Goal: Transaction & Acquisition: Subscribe to service/newsletter

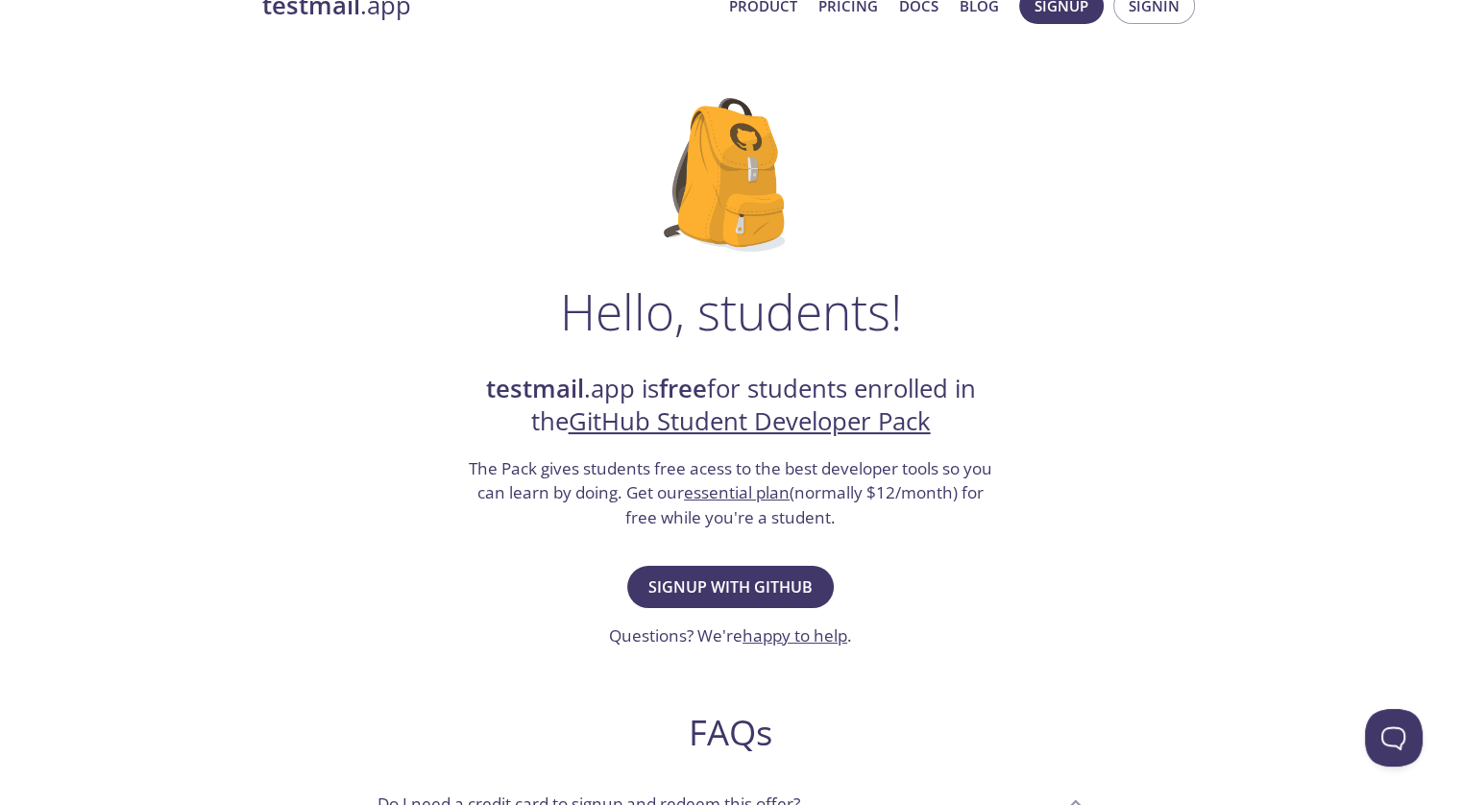
scroll to position [50, 0]
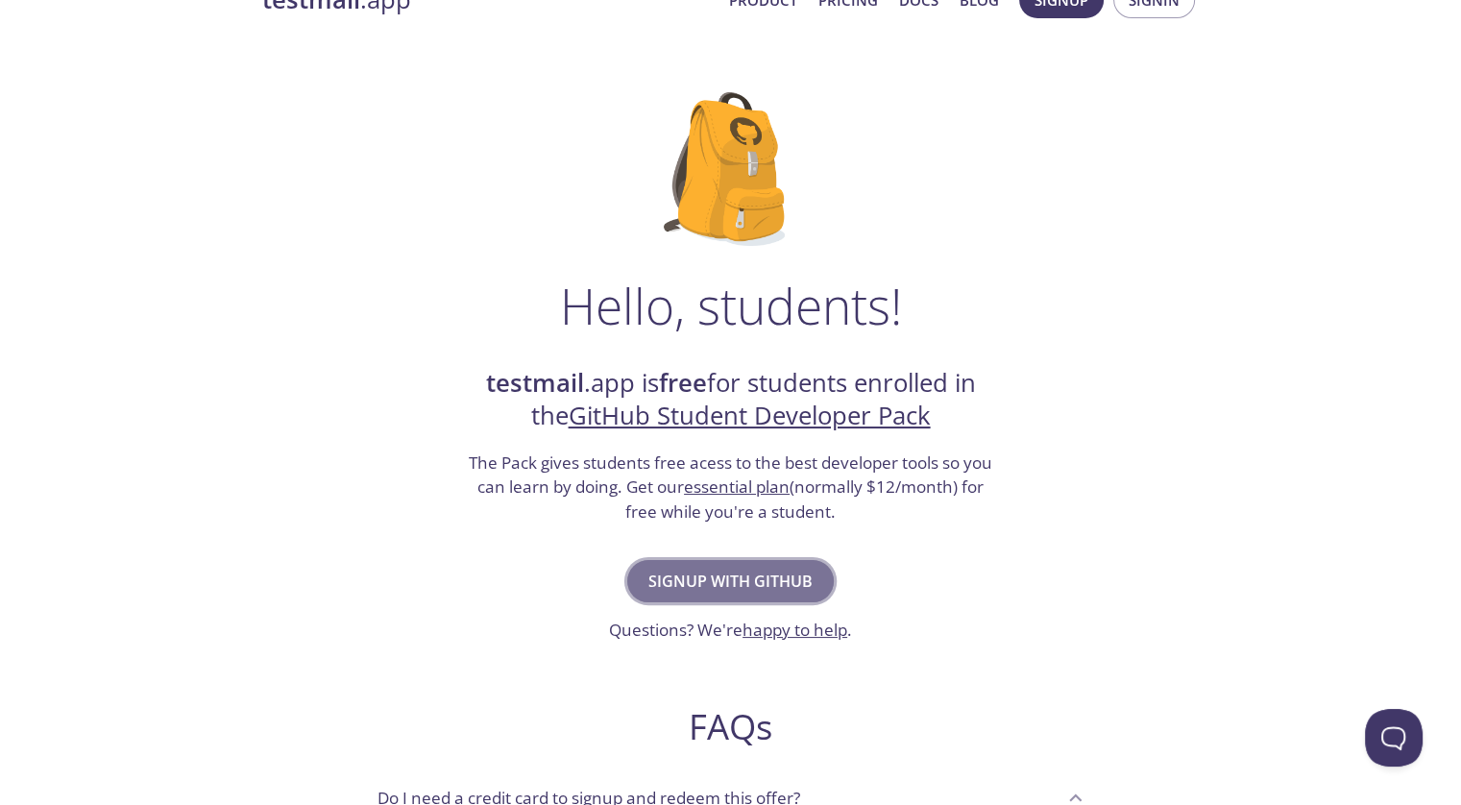
click at [735, 576] on span "Signup with GitHub" at bounding box center [731, 581] width 164 height 27
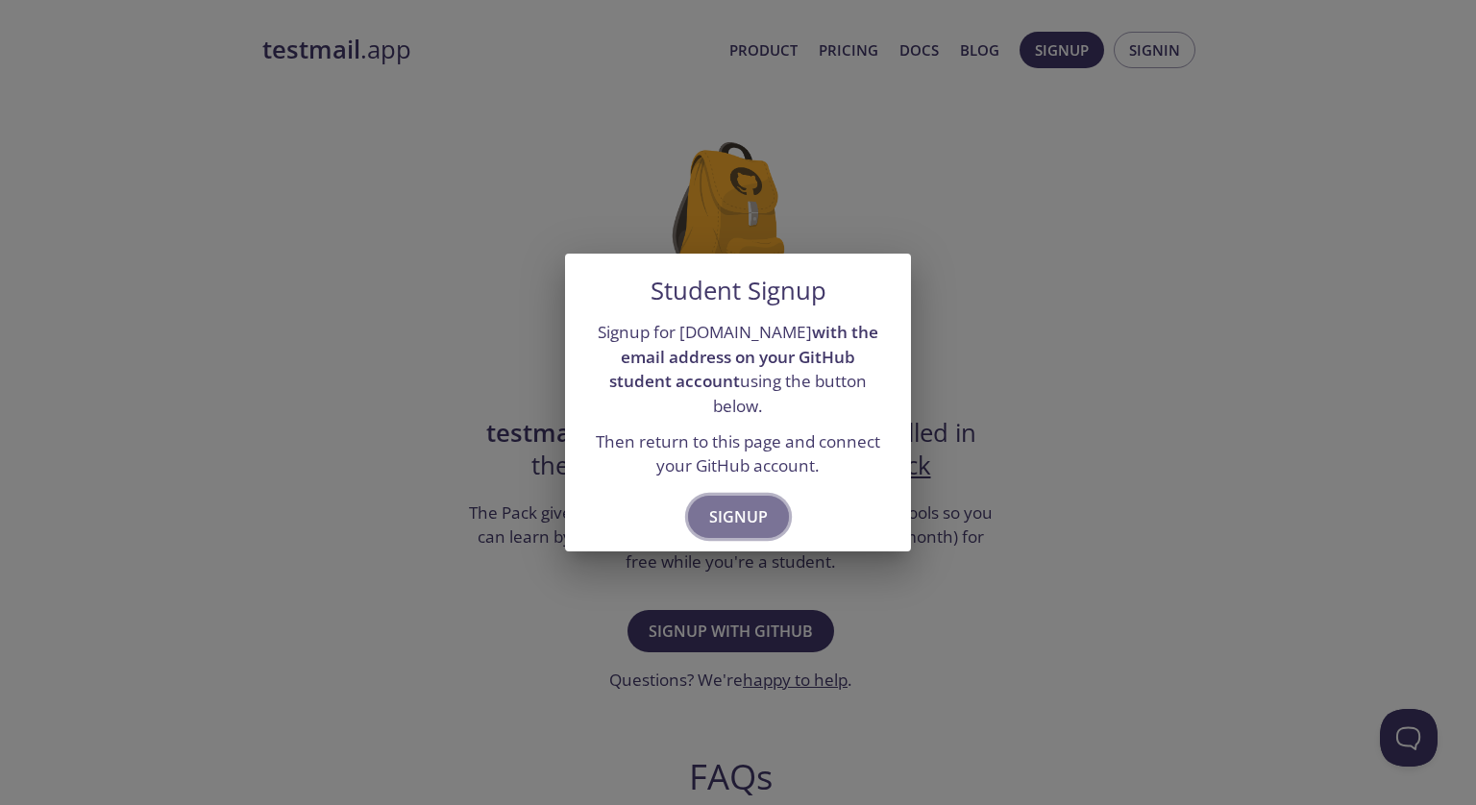
click at [742, 503] on span "Signup" at bounding box center [738, 516] width 59 height 27
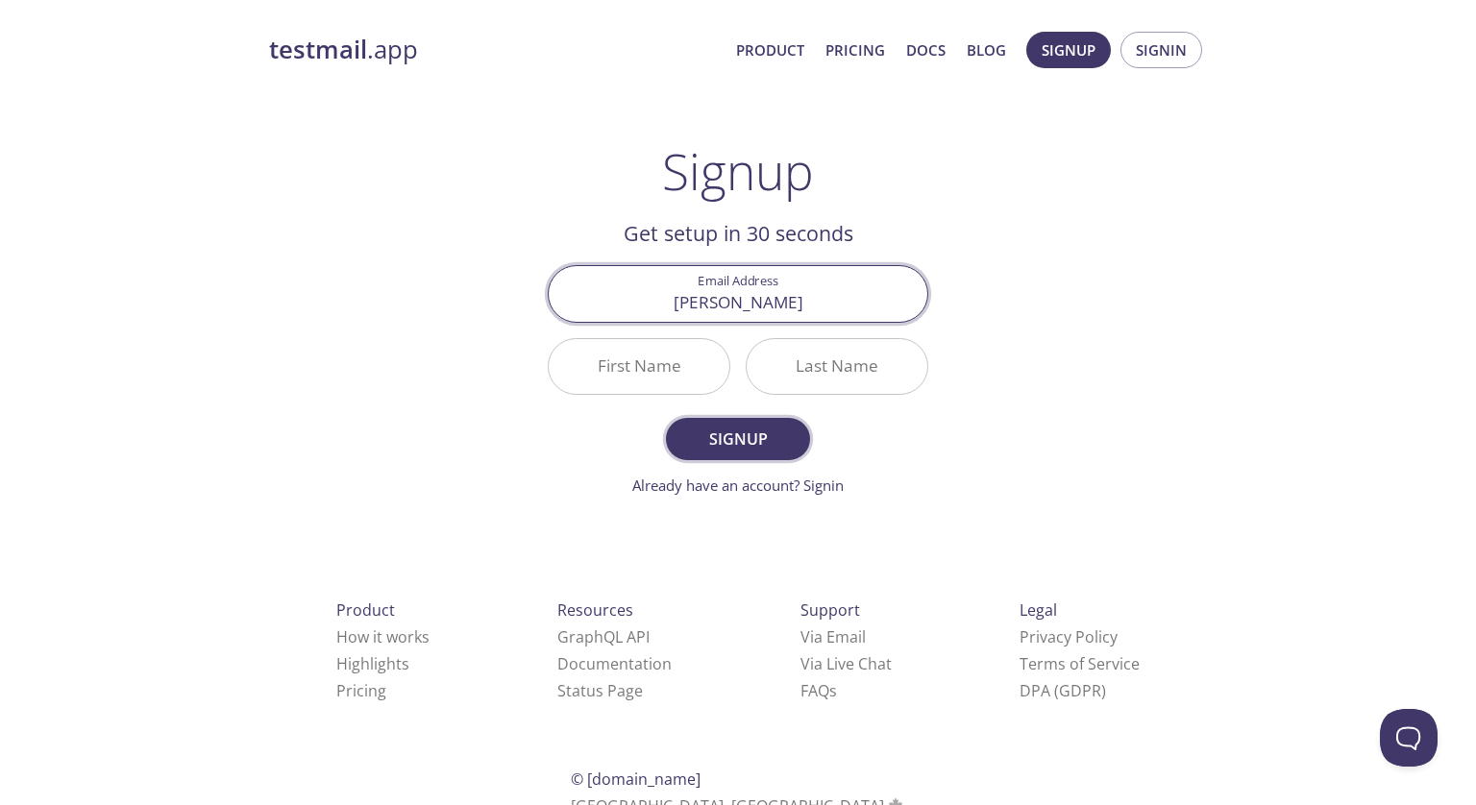
type input "[PERSON_NAME][EMAIL_ADDRESS][DOMAIN_NAME]"
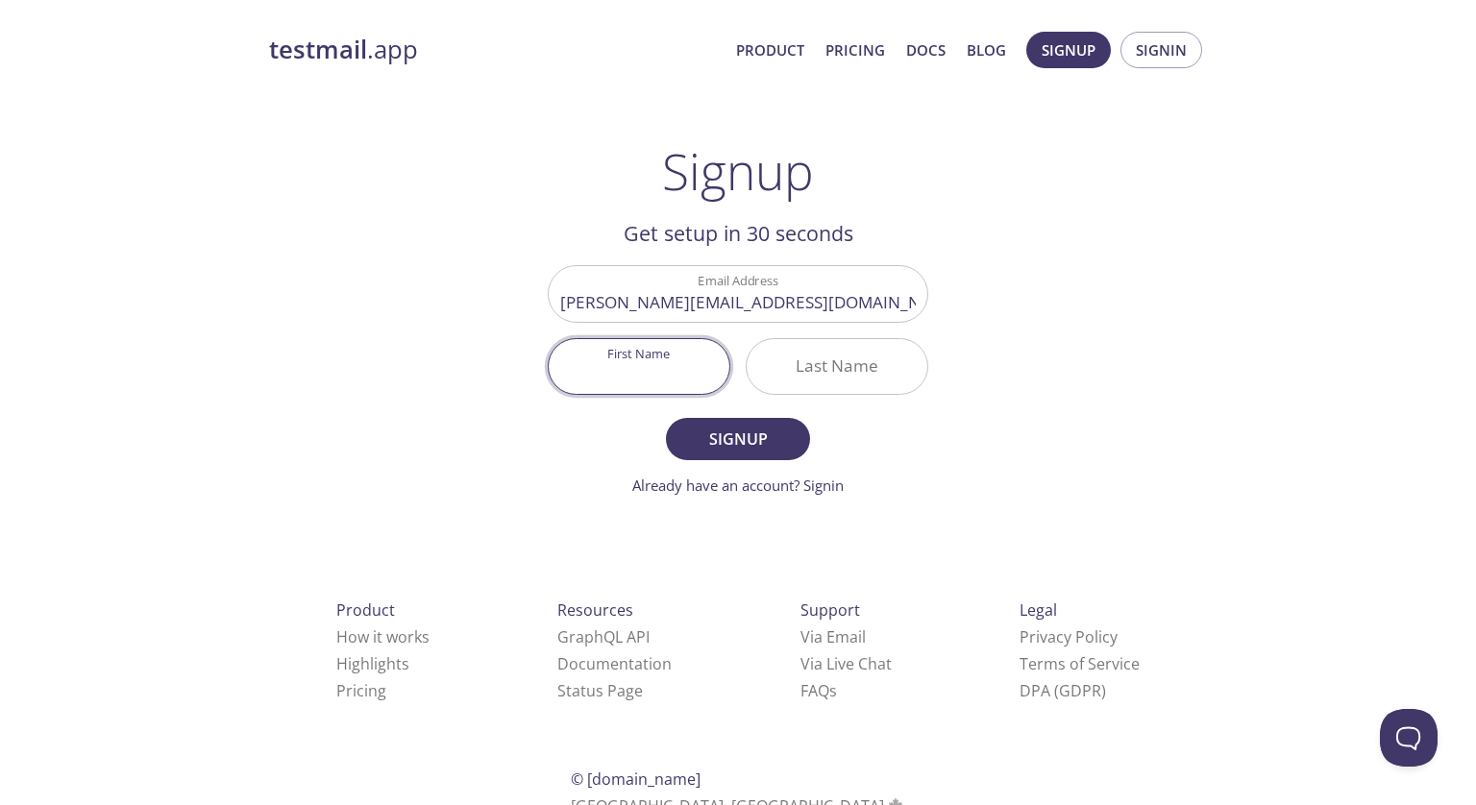
click at [629, 368] on input "First Name" at bounding box center [639, 366] width 181 height 55
type input "[PERSON_NAME]"
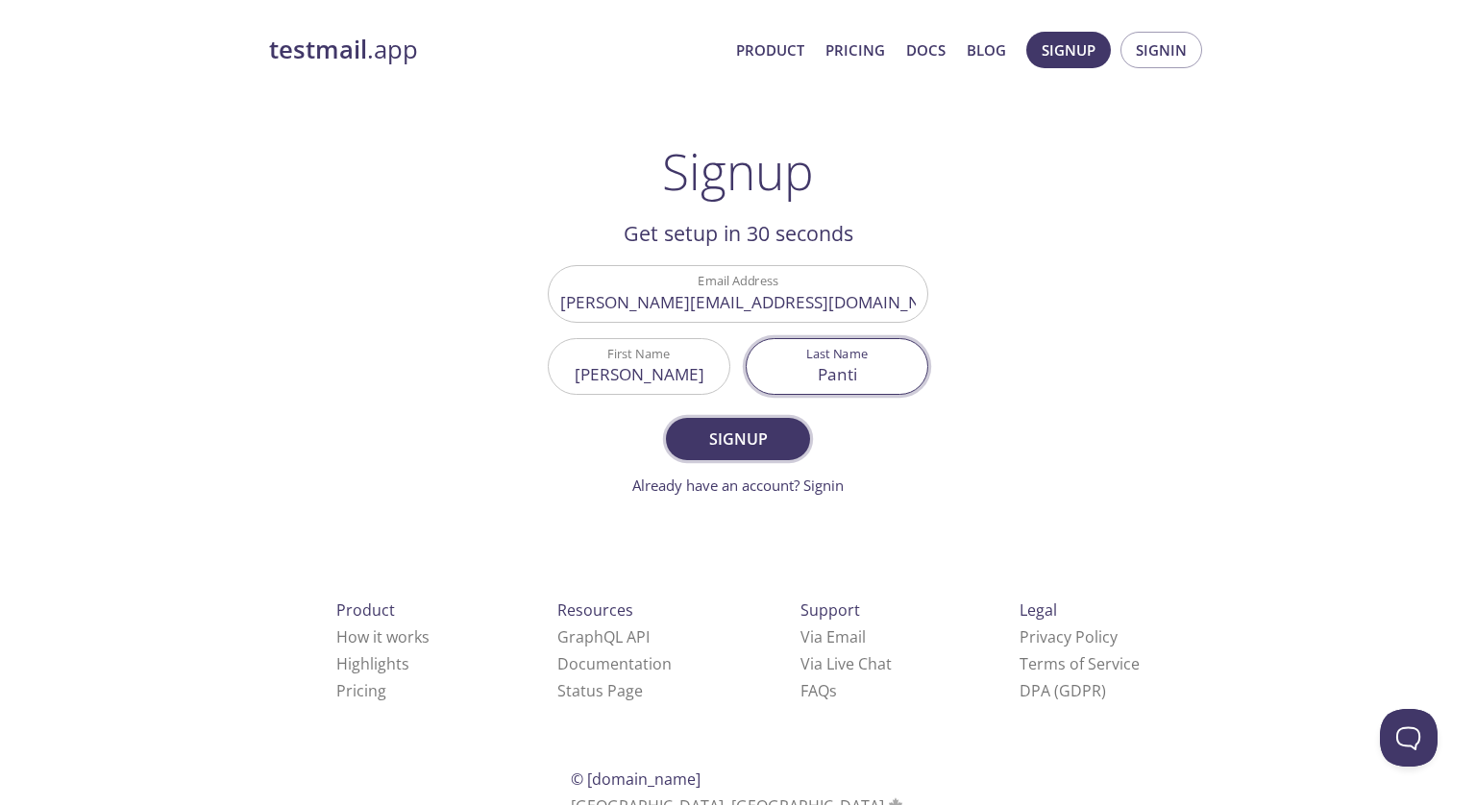
type input "Panti"
click at [725, 445] on span "Signup" at bounding box center [738, 439] width 102 height 27
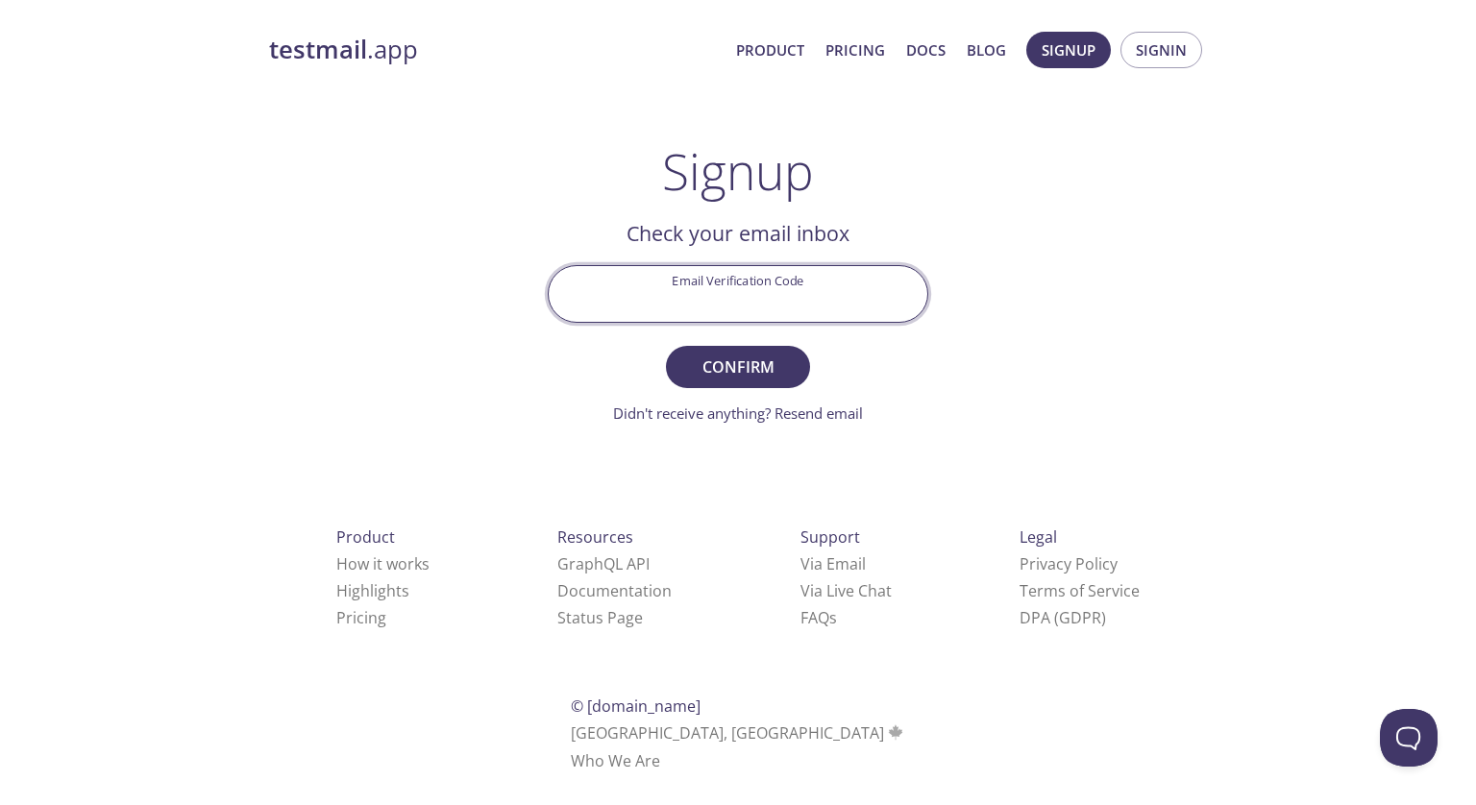
click at [788, 295] on input "Email Verification Code" at bounding box center [738, 293] width 379 height 55
paste input "KR51BYX"
type input "KR51BYX"
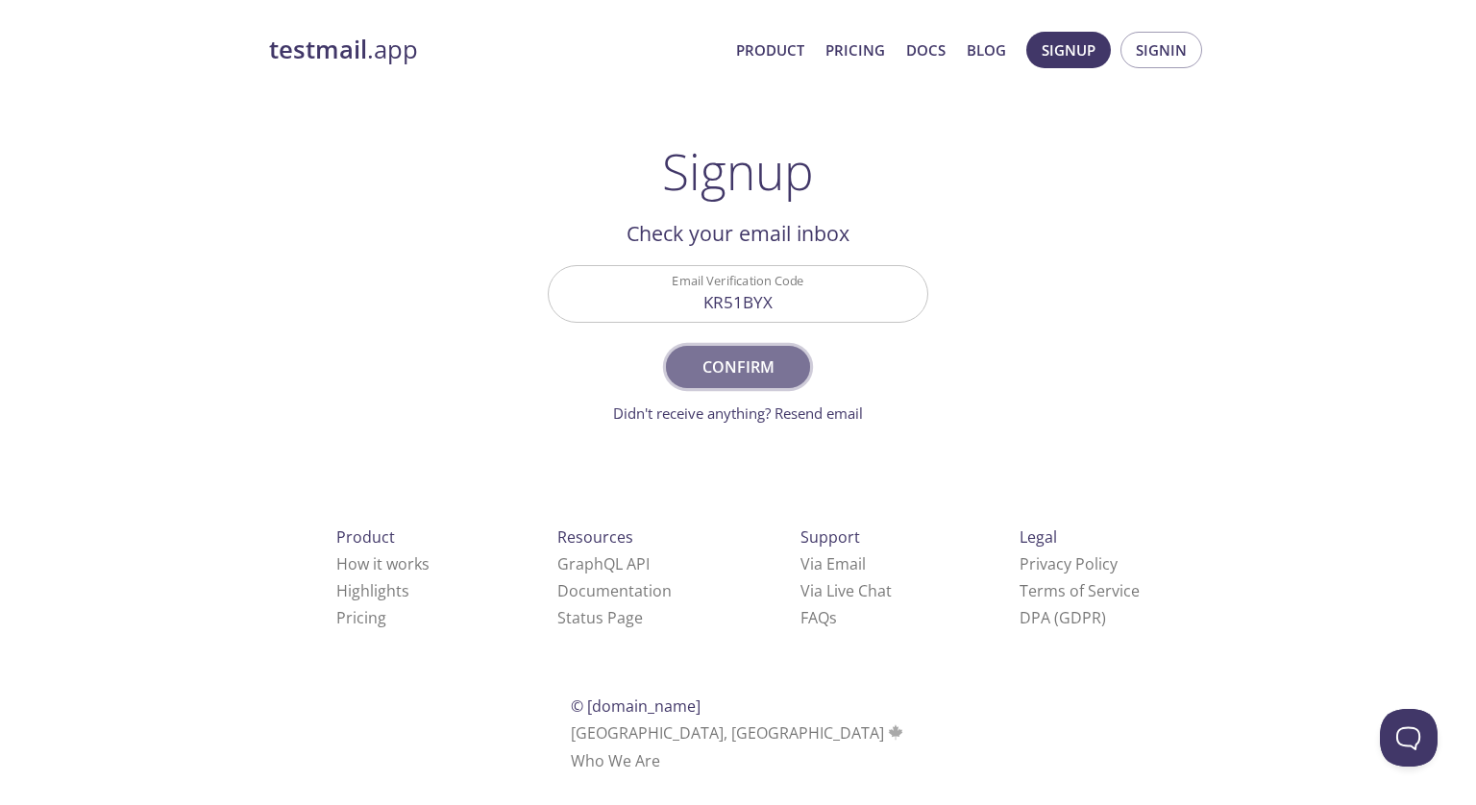
click at [726, 364] on span "Confirm" at bounding box center [738, 367] width 102 height 27
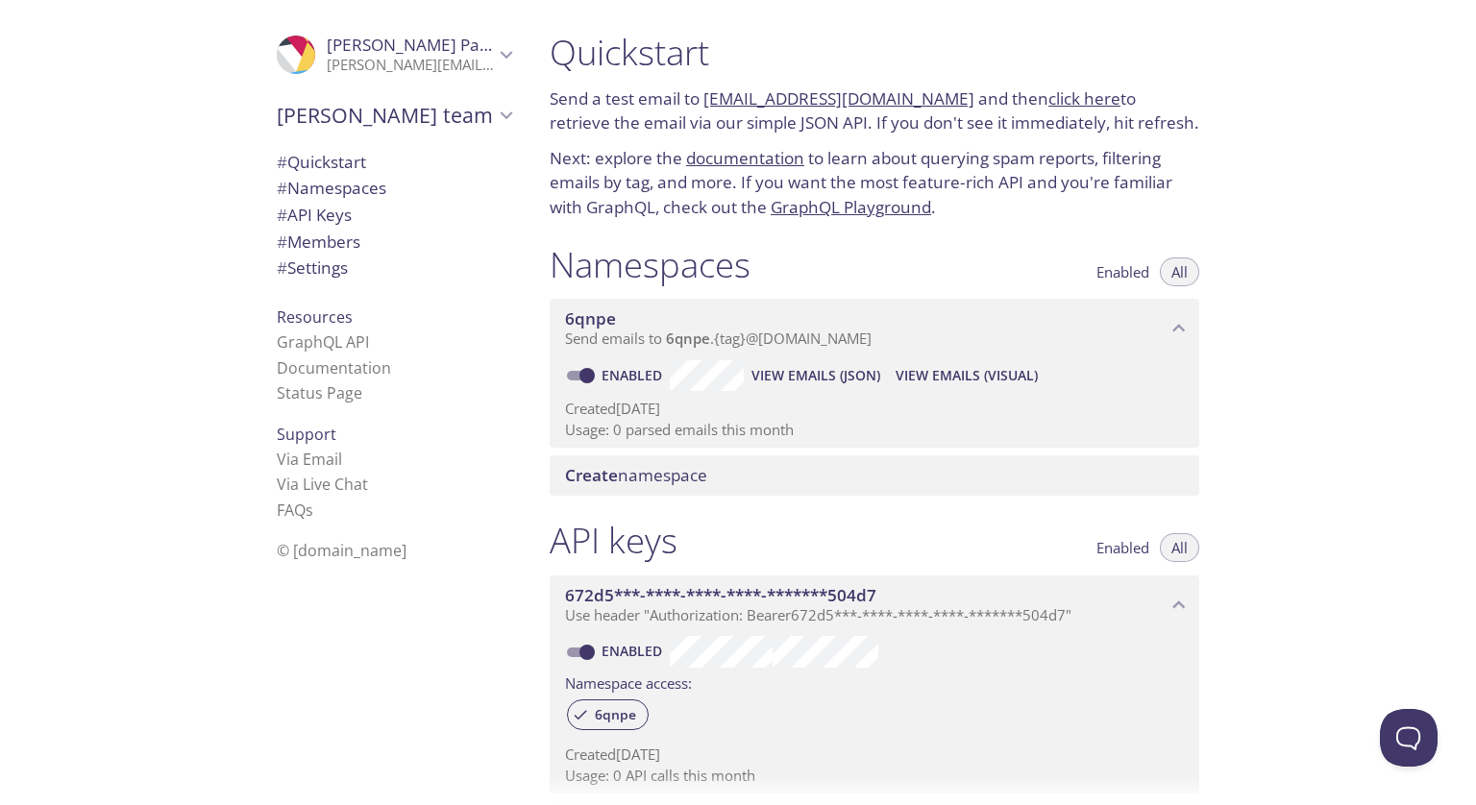
click at [773, 96] on link "[EMAIL_ADDRESS][DOMAIN_NAME]" at bounding box center [838, 98] width 271 height 22
click at [884, 60] on h1 "Quickstart" at bounding box center [874, 52] width 649 height 43
click at [1064, 101] on link "click here" at bounding box center [1084, 98] width 72 height 22
click at [295, 371] on link "Documentation" at bounding box center [334, 367] width 114 height 21
